Goal: Transaction & Acquisition: Purchase product/service

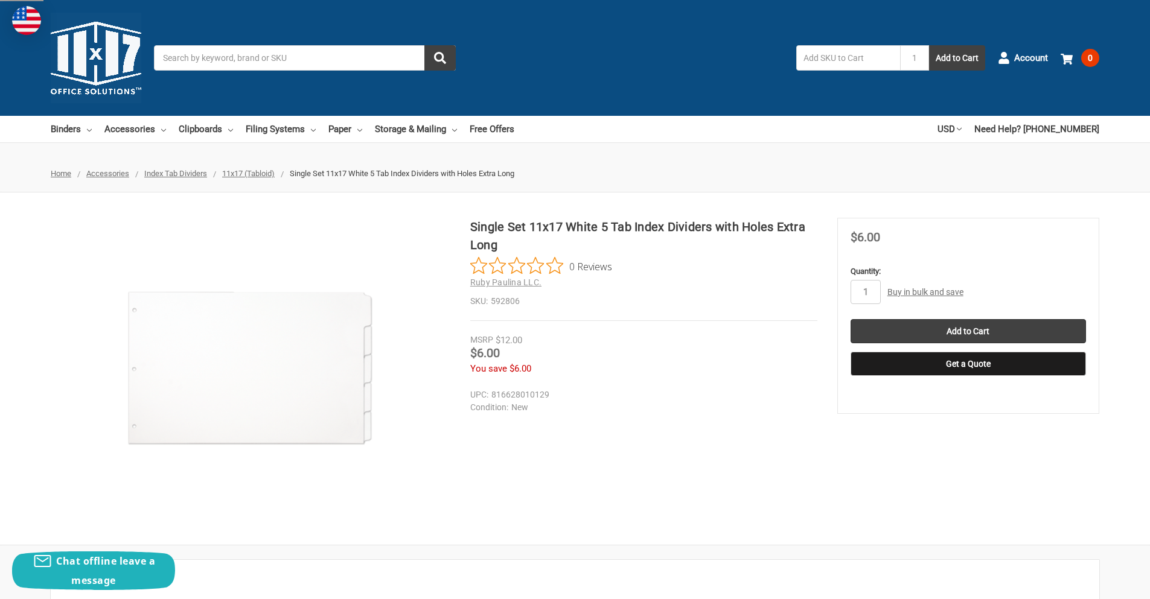
click at [254, 173] on span "11x17 (Tabloid)" at bounding box center [248, 173] width 53 height 9
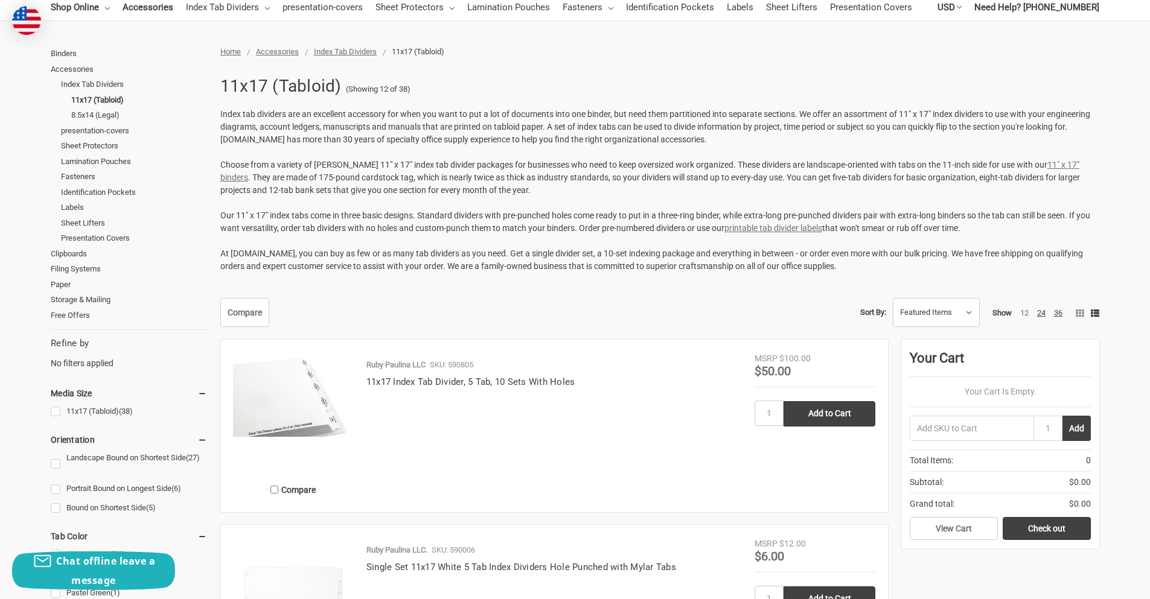
scroll to position [181, 0]
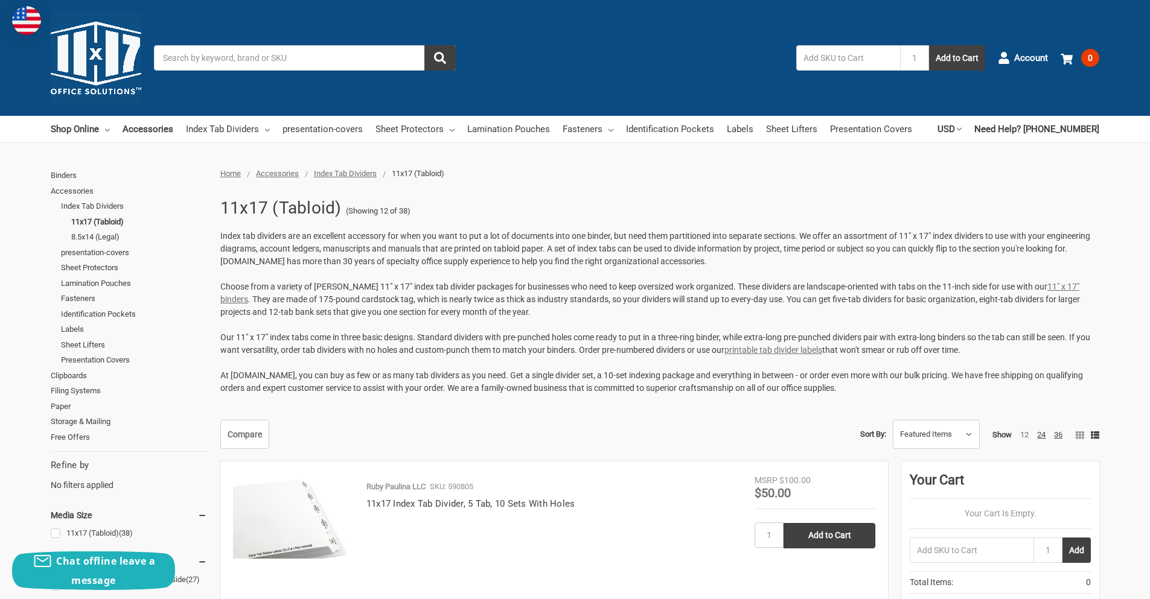
scroll to position [929, 0]
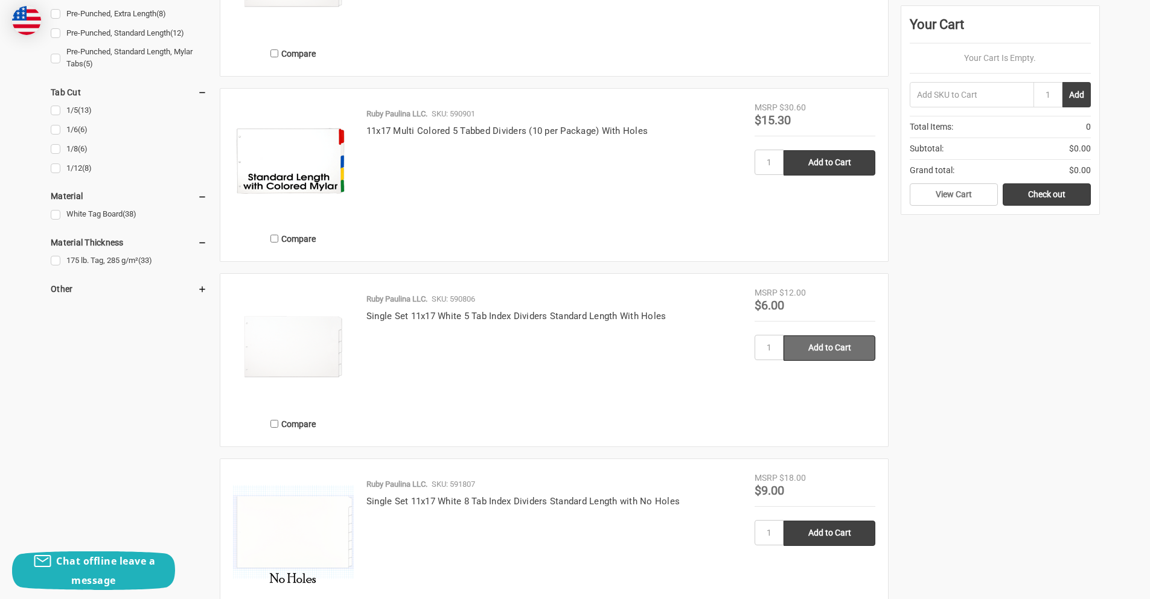
click at [829, 349] on input "Add to Cart" at bounding box center [829, 348] width 92 height 25
type input "Add to Cart"
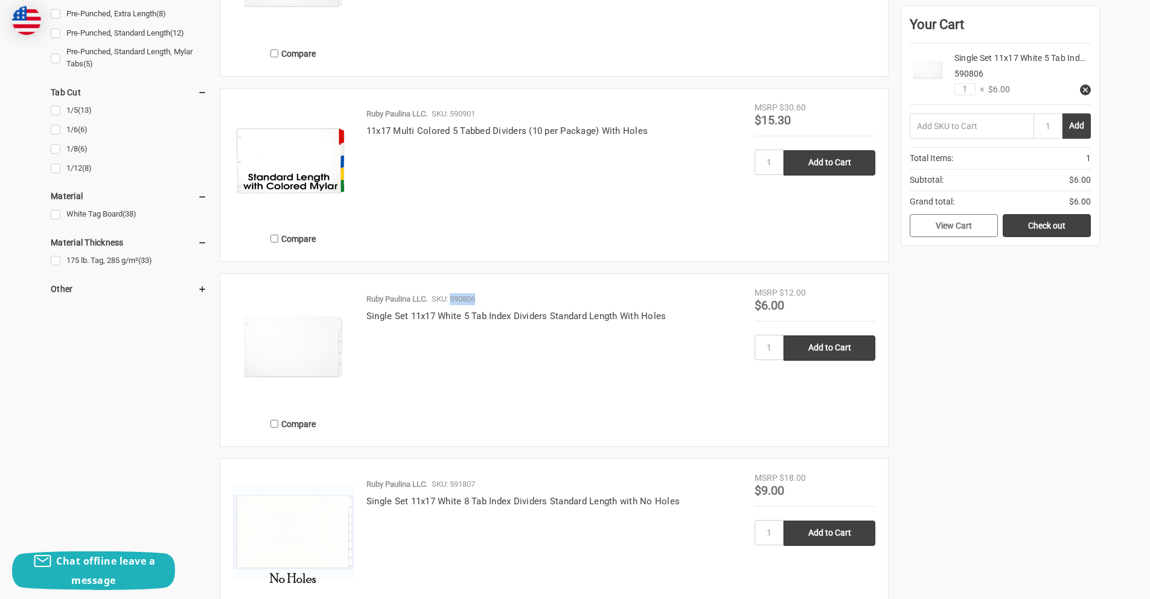
click at [966, 227] on link "View Cart" at bounding box center [954, 225] width 88 height 23
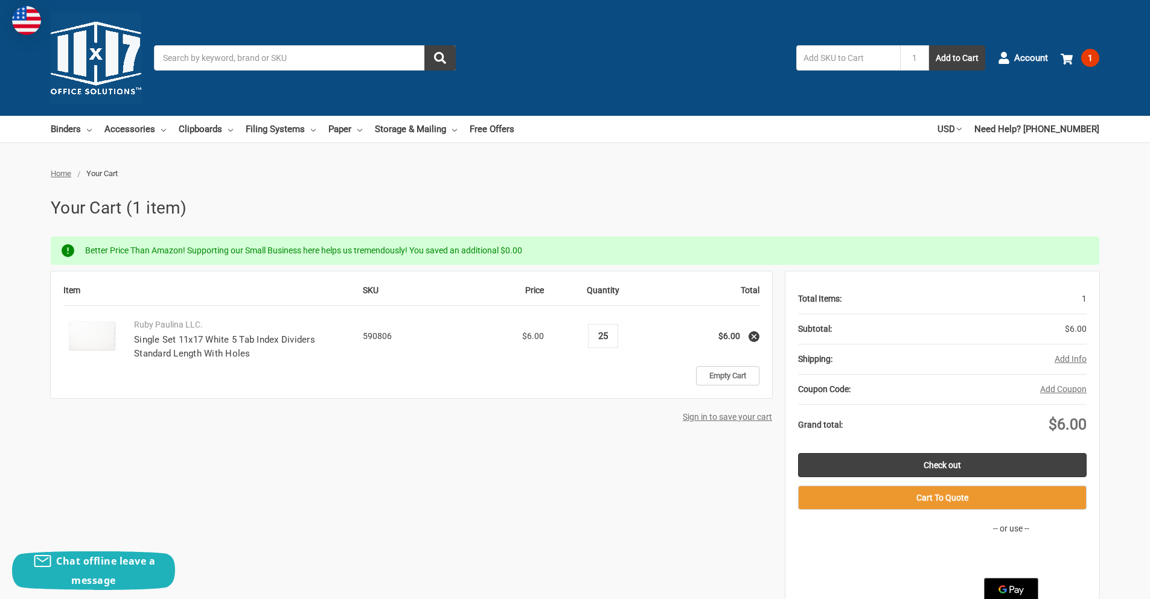
type input "25"
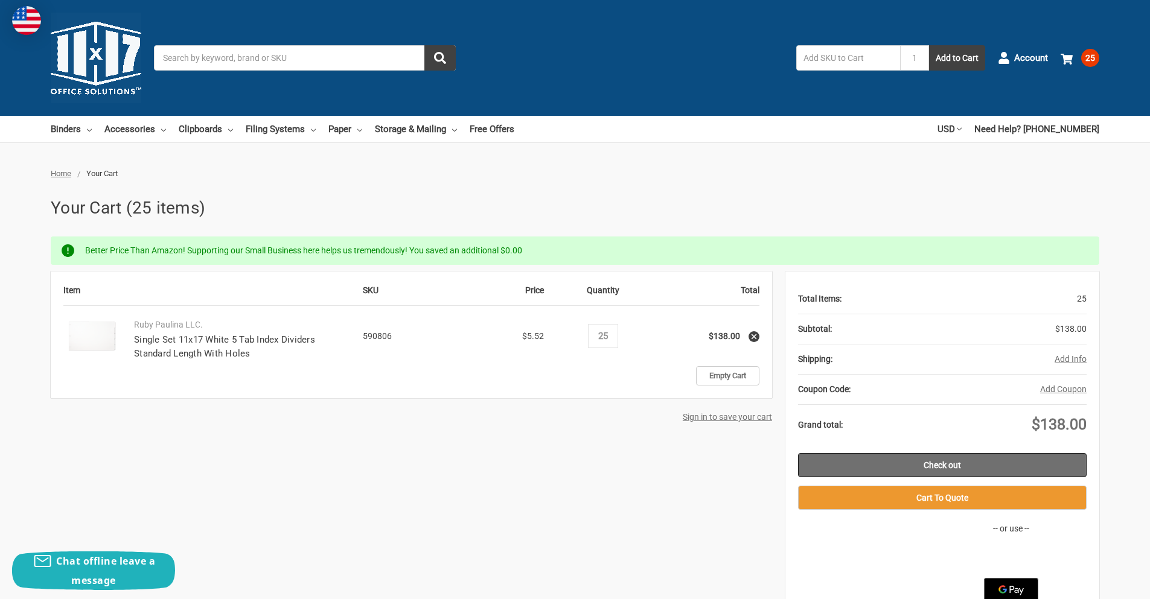
click at [942, 465] on link "Check out" at bounding box center [942, 465] width 288 height 24
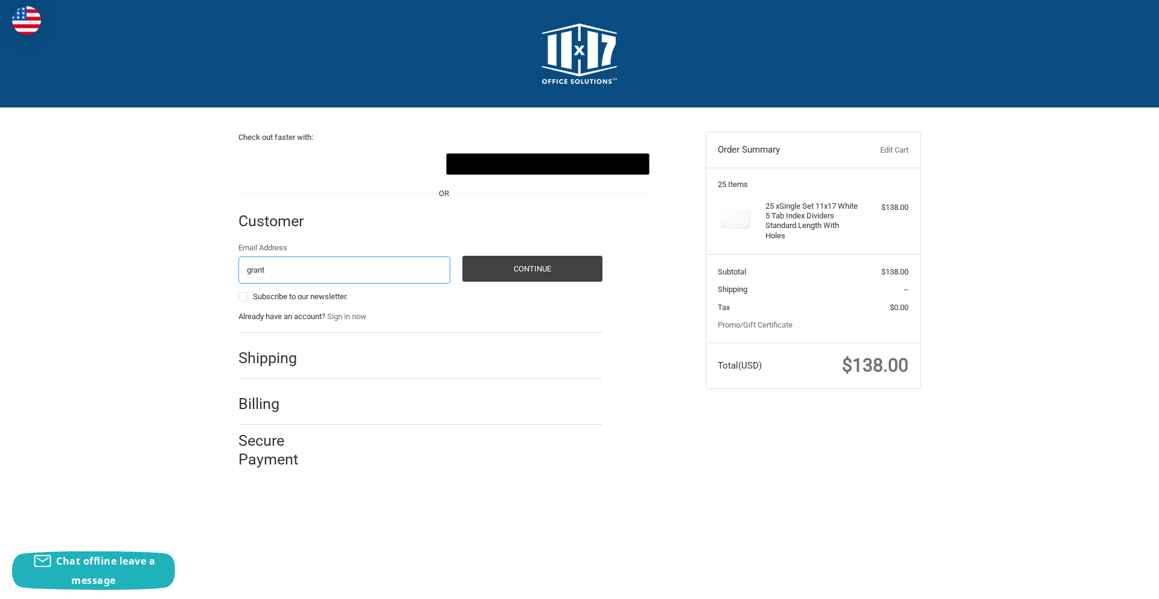
click at [295, 275] on input "grant" at bounding box center [344, 270] width 212 height 27
type input "grant.mcmasters@hendrickauto.com"
click at [506, 270] on button "Continue" at bounding box center [532, 269] width 140 height 26
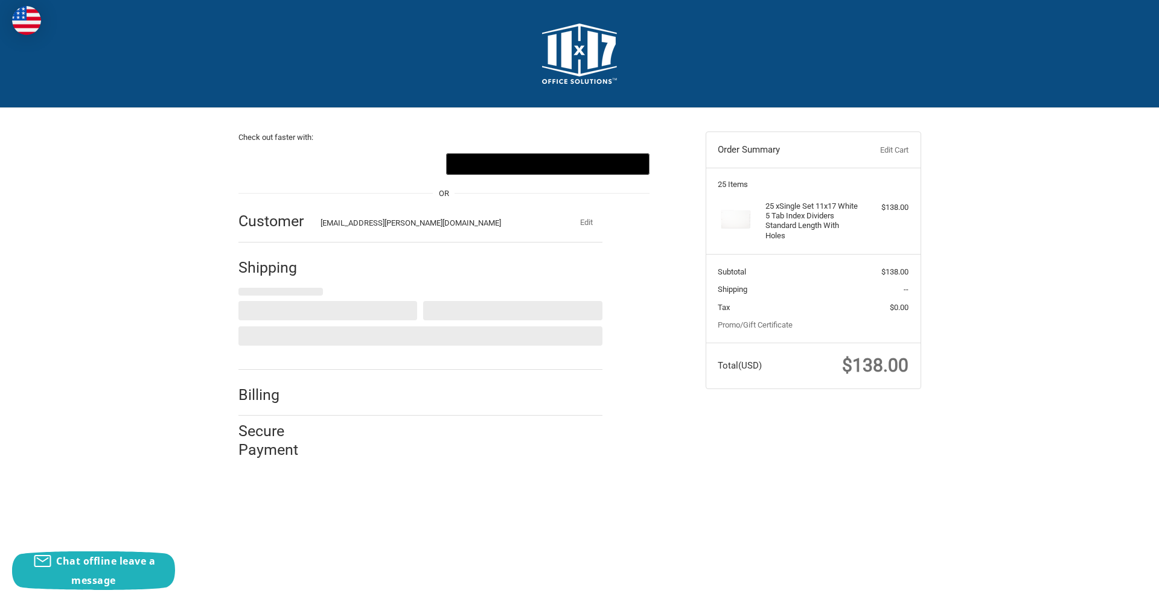
select select "US"
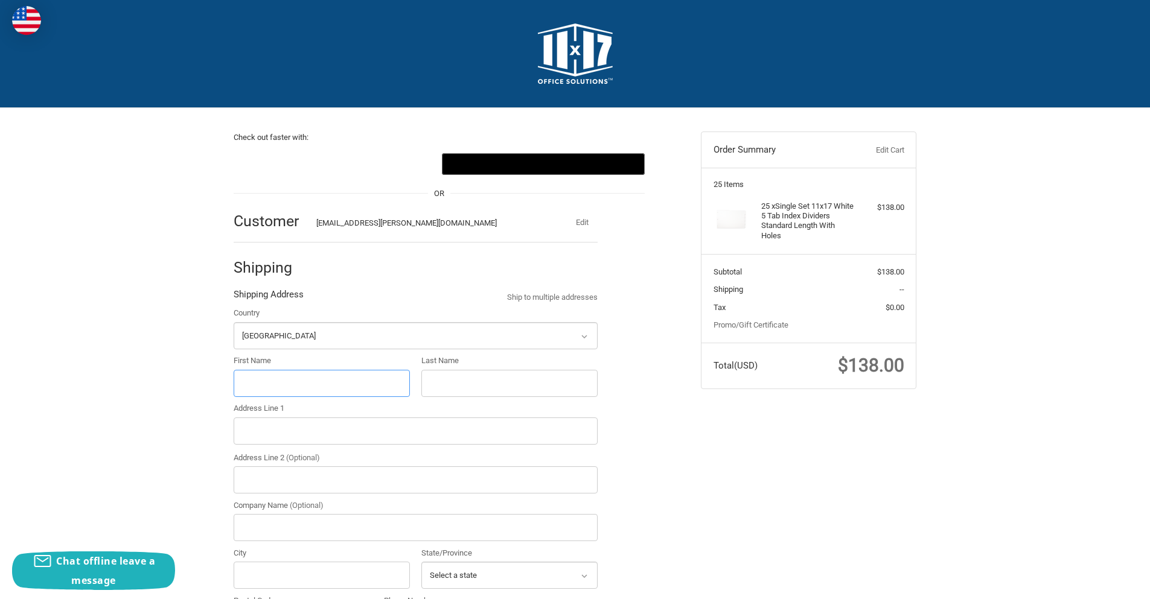
click at [257, 380] on input "First Name" at bounding box center [322, 383] width 176 height 27
type input "Grant"
type input "McMasters"
type input "6000 MONROE RD STE 100"
type input "HENDRICK AUTOMOTIVE GROUP"
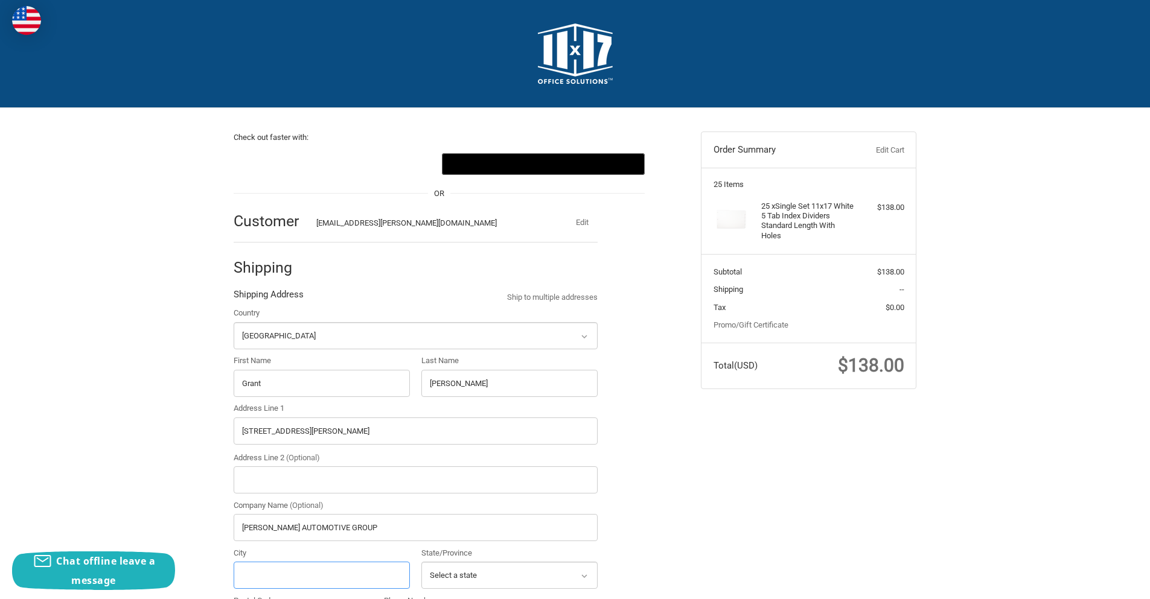
type input "CHARLOTTE"
select select "NC"
type input "28212-6178"
type input "7045663377"
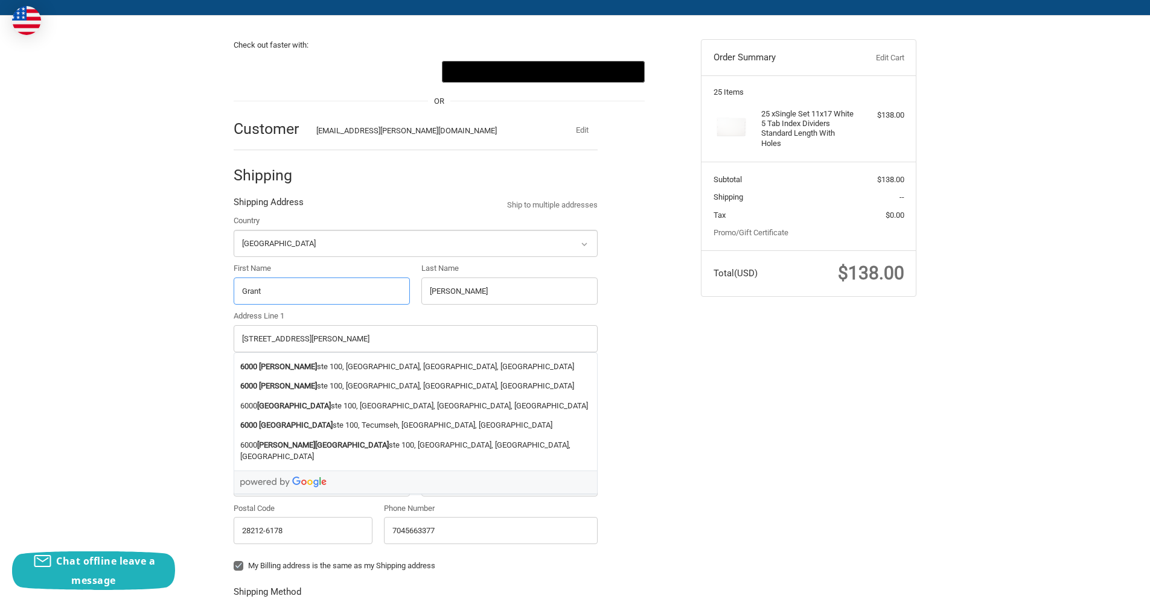
scroll to position [121, 0]
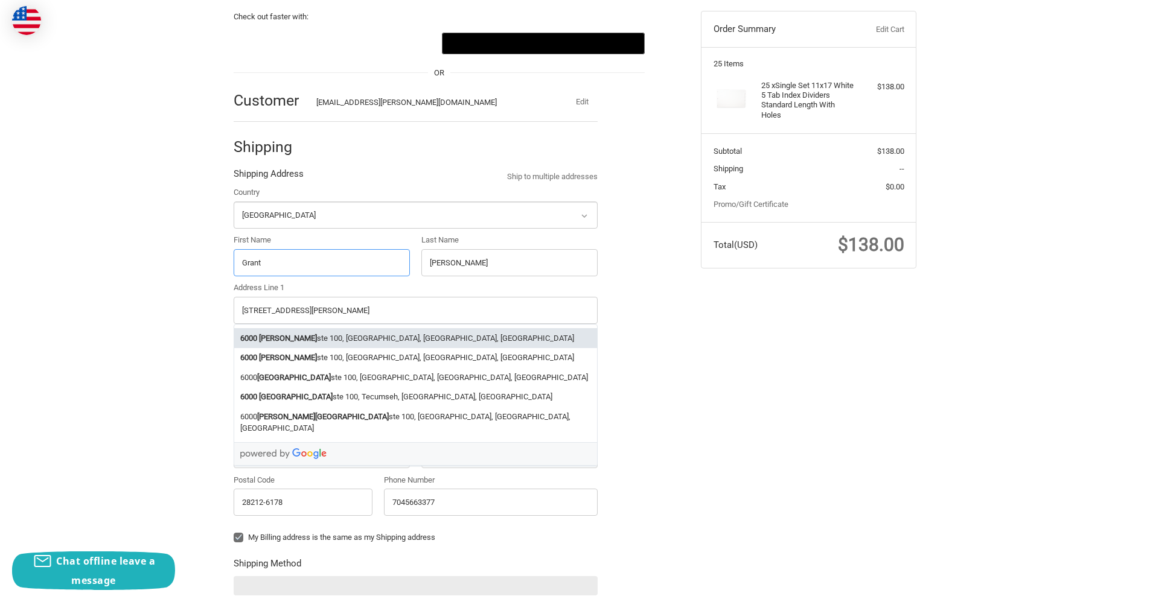
click at [301, 339] on li "6000 Monroe Rd ste 100, Charlotte, NC, USA" at bounding box center [415, 338] width 363 height 20
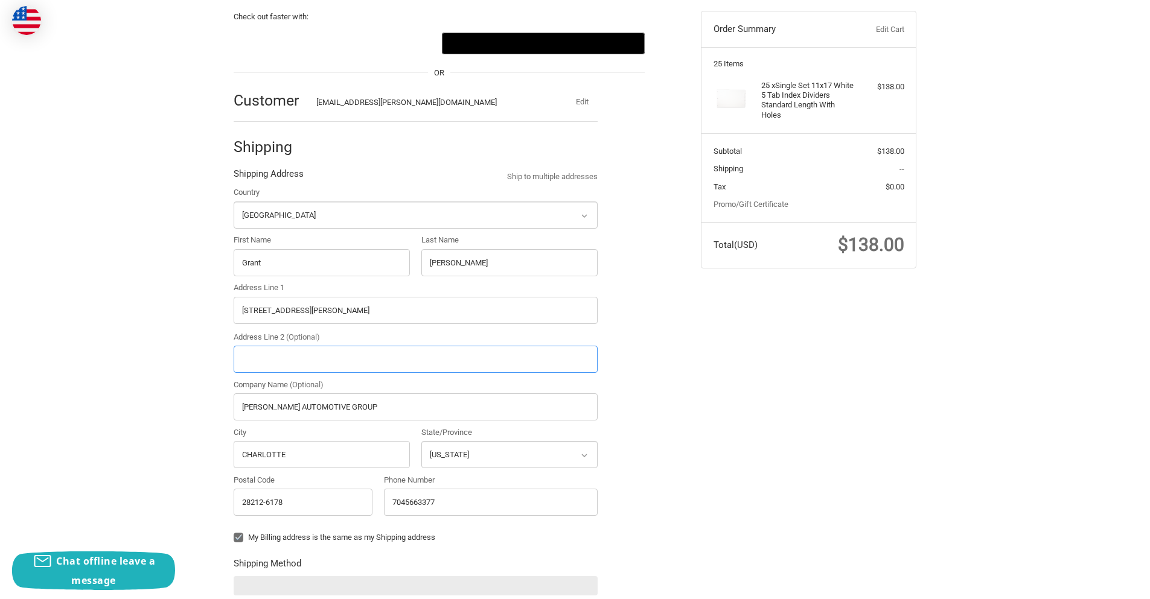
type input "6000 Monroe Rd ste 100"
type input "ste 100"
type input "Charlotte"
type input "28212"
select select "NC"
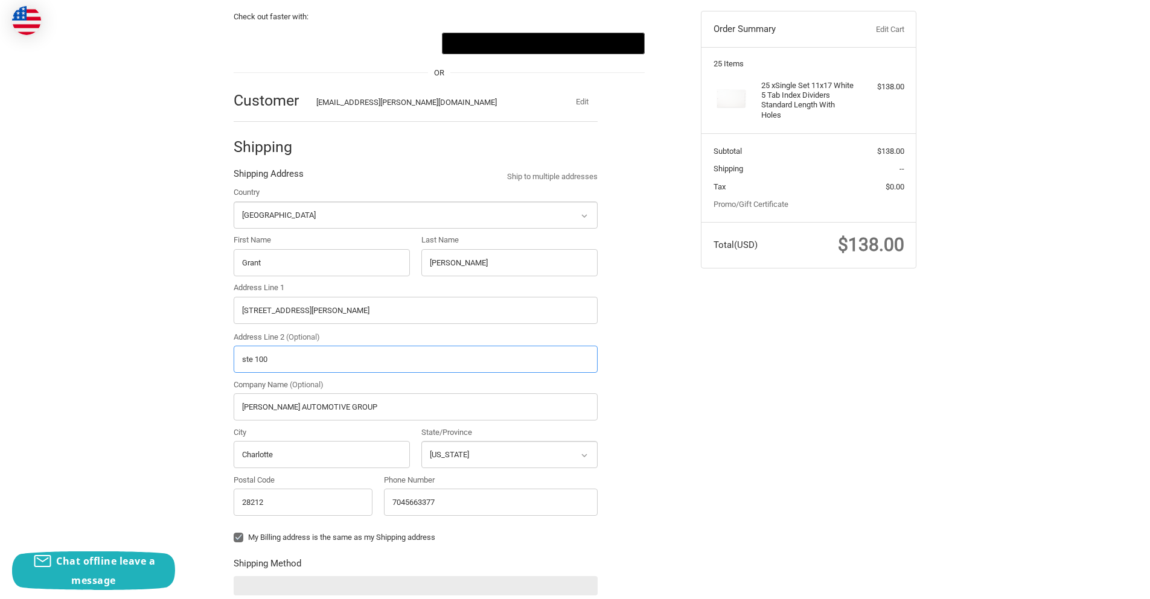
drag, startPoint x: 266, startPoint y: 358, endPoint x: 226, endPoint y: 359, distance: 39.2
click at [226, 359] on div "Check out faster with: @import url(//fonts.googleapis.com/css?family=Google+San…" at bounding box center [458, 409] width 467 height 844
type input "Suite 100"
click at [302, 314] on input "6000 Monroe Rd ste 100" at bounding box center [416, 310] width 364 height 27
drag, startPoint x: 302, startPoint y: 310, endPoint x: 346, endPoint y: 310, distance: 44.1
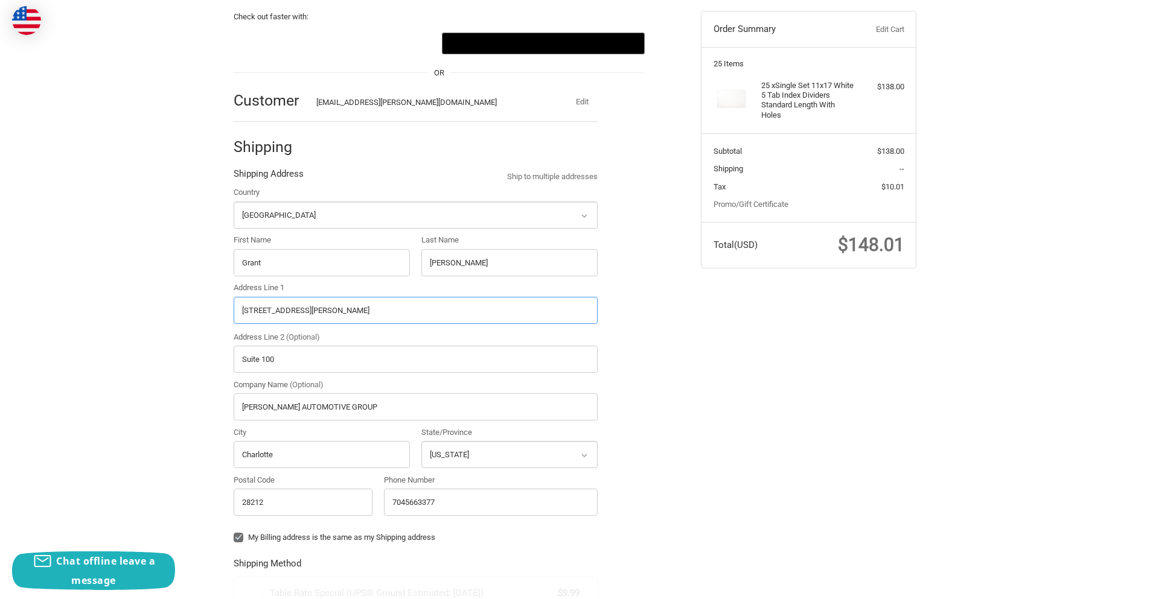
click at [346, 310] on input "6000 Monroe Rd ste 100" at bounding box center [416, 310] width 364 height 27
radio input "true"
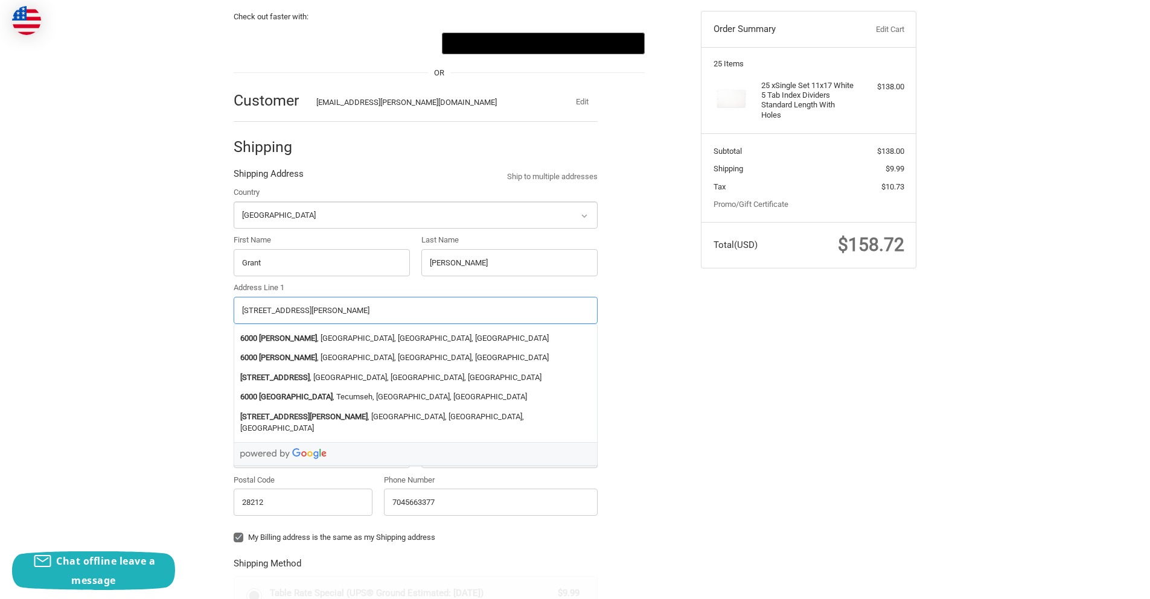
type input "6000 Monroe Rd"
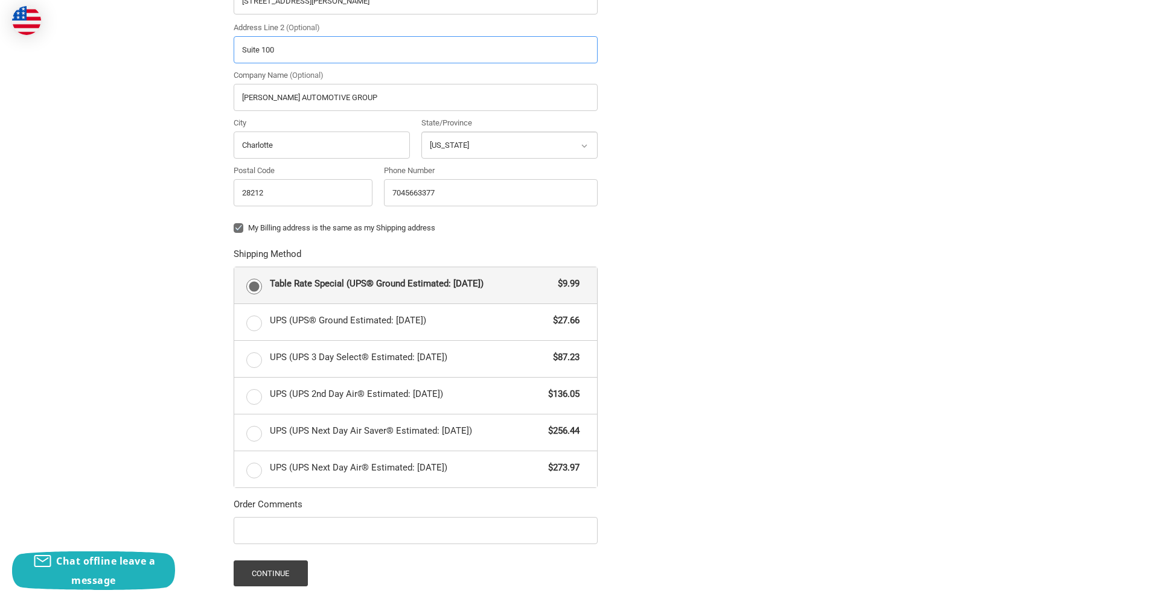
scroll to position [483, 0]
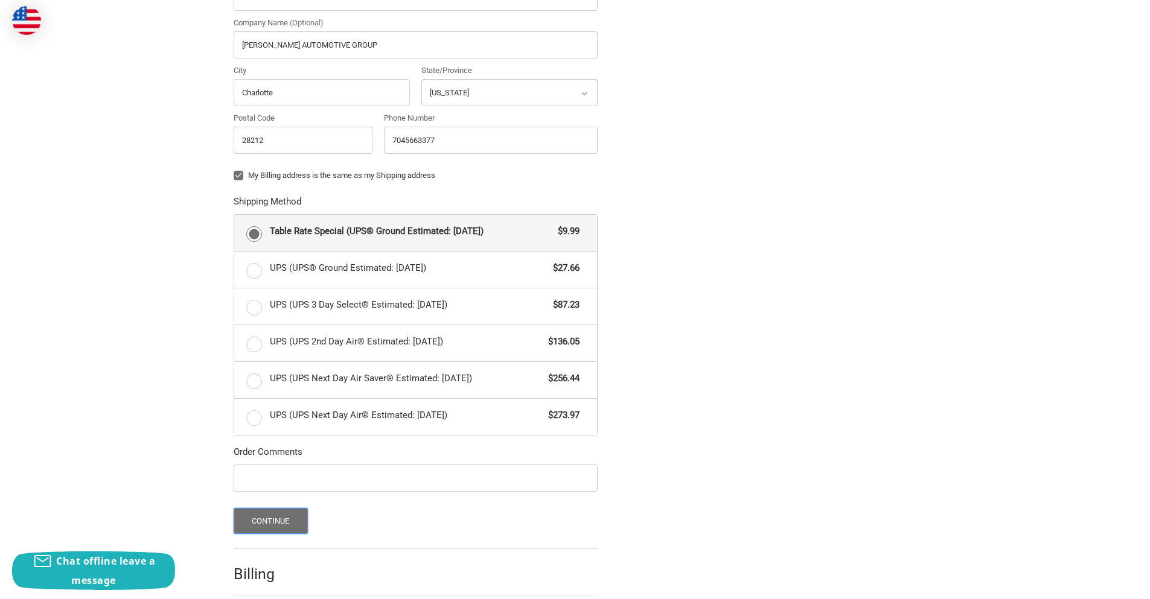
click at [281, 522] on button "Continue" at bounding box center [271, 521] width 74 height 26
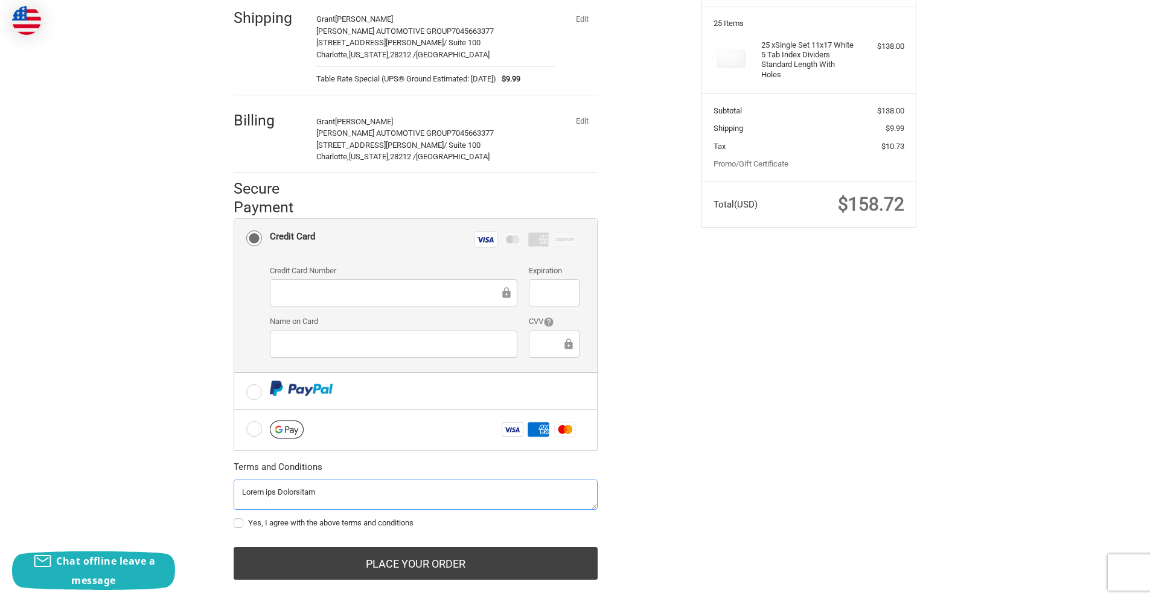
scroll to position [181, 0]
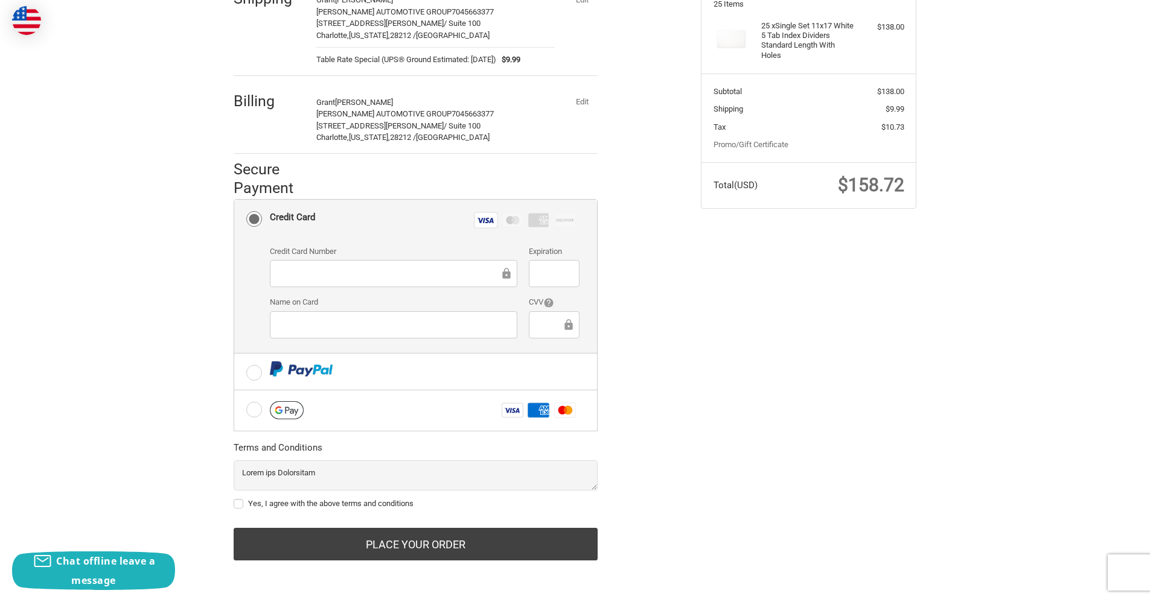
click at [240, 504] on label "Yes, I agree with the above terms and conditions" at bounding box center [416, 504] width 364 height 10
click at [234, 499] on input "Yes, I agree with the above terms and conditions" at bounding box center [234, 498] width 1 height 1
checkbox input "true"
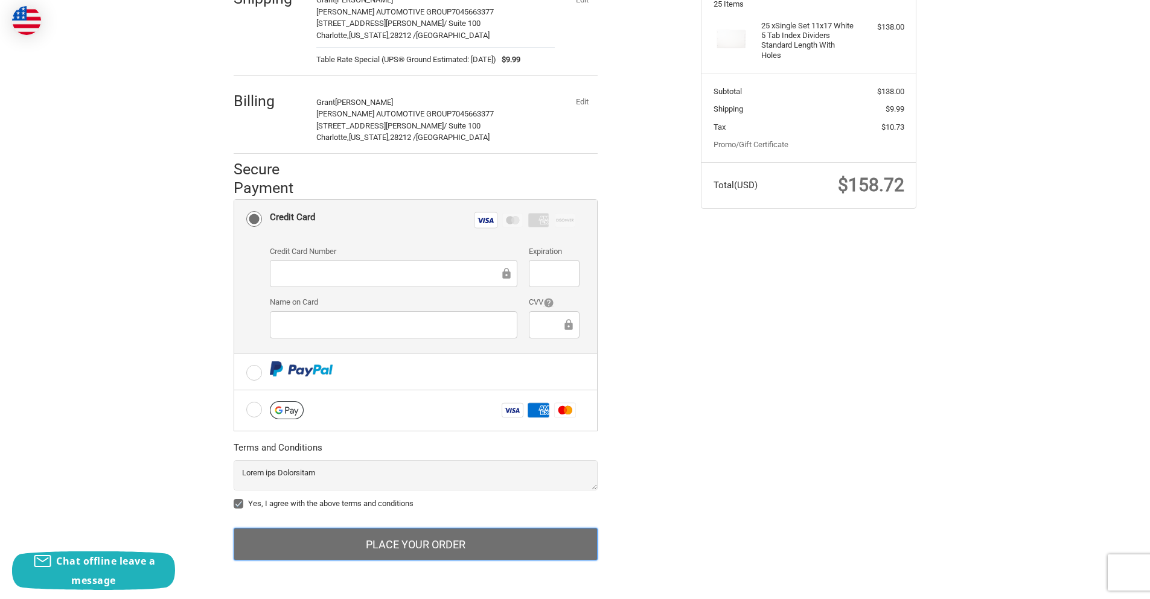
click at [434, 548] on button "Place Your Order" at bounding box center [416, 544] width 364 height 33
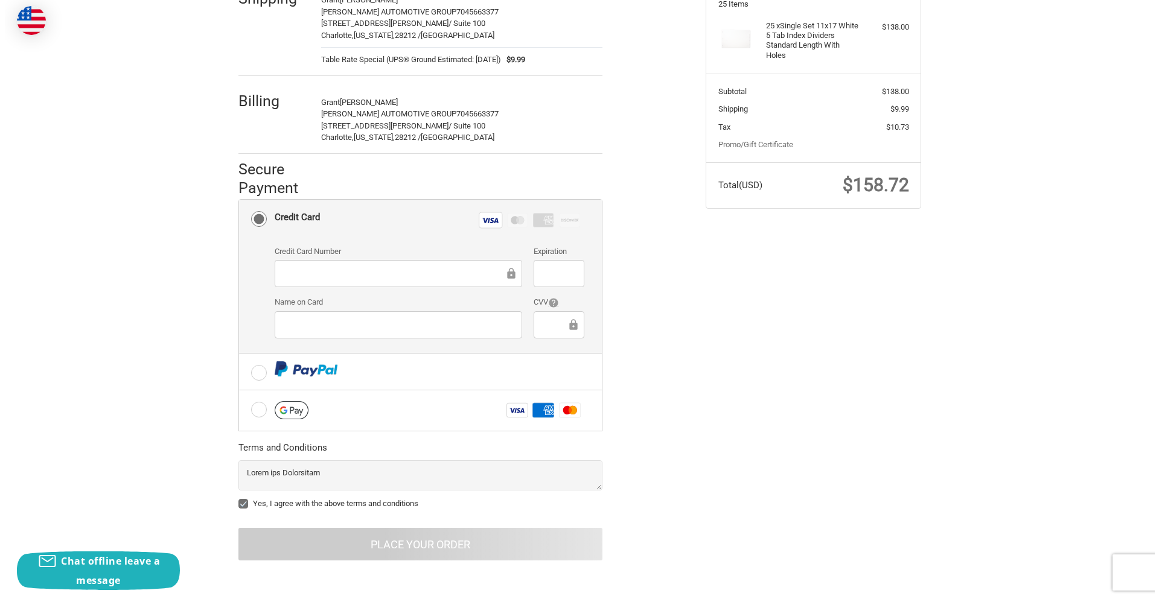
scroll to position [0, 0]
